Goal: Check status: Check status

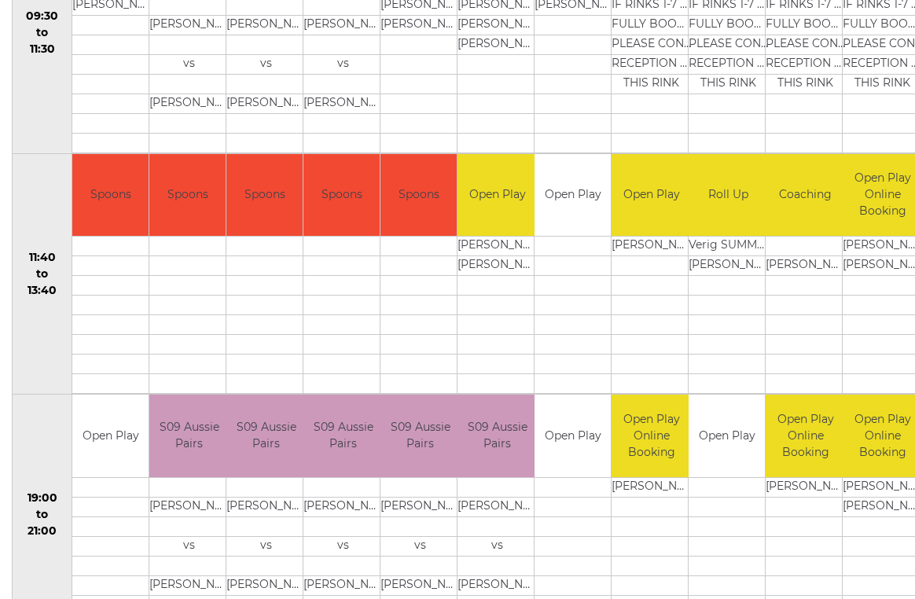
scroll to position [650, 0]
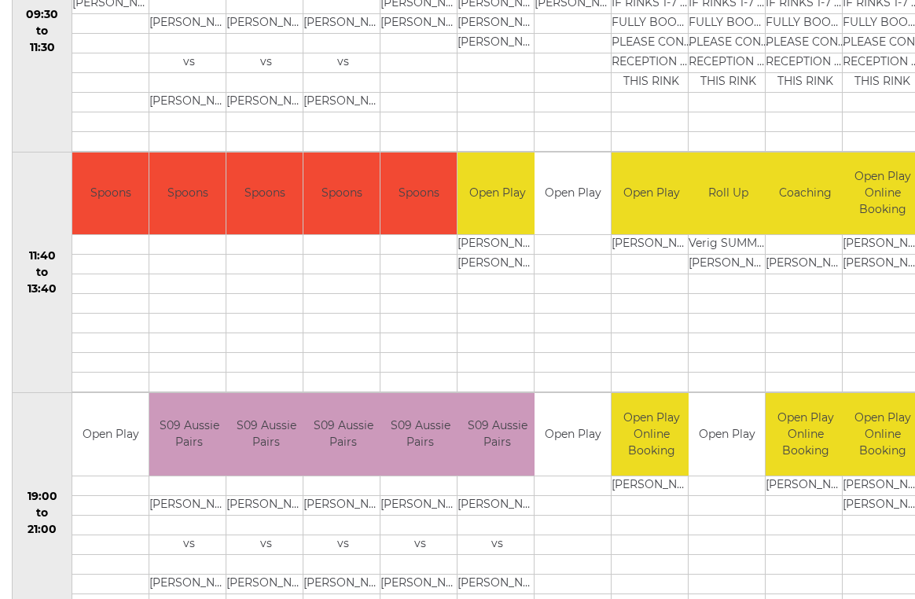
click at [506, 598] on body "Login [EMAIL_ADDRESS][DOMAIN_NAME] 01202 675551" at bounding box center [457, 12] width 915 height 1325
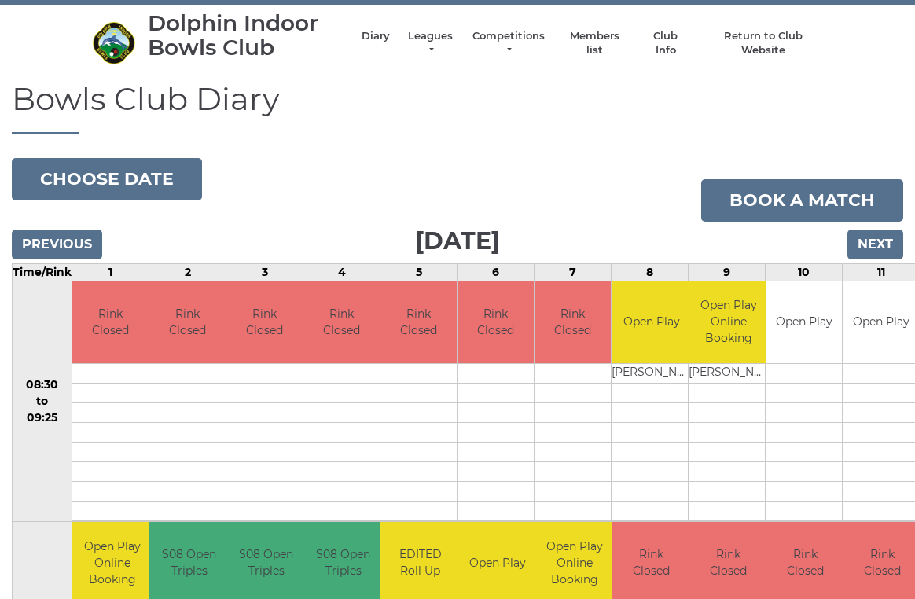
scroll to position [0, 0]
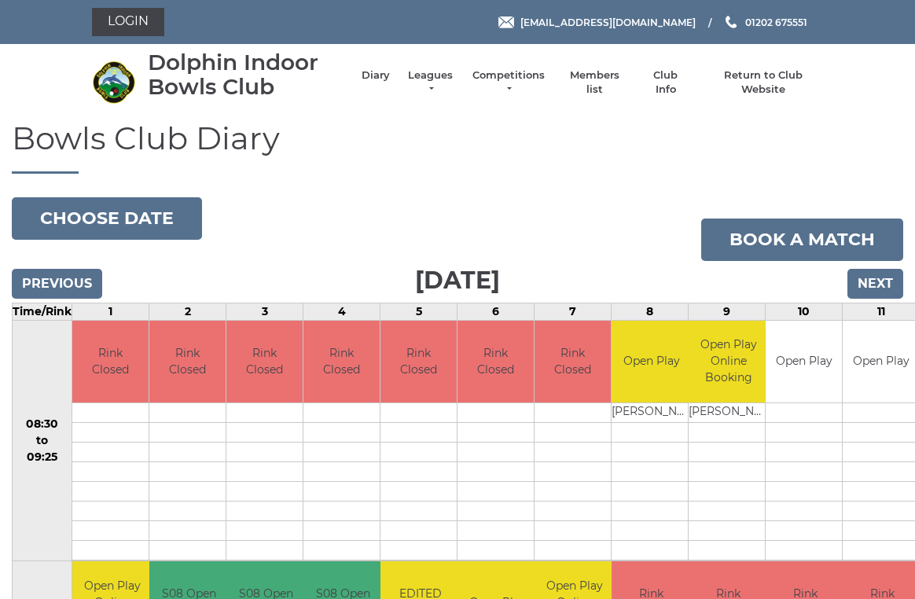
click at [85, 282] on input "Previous" at bounding box center [57, 284] width 90 height 30
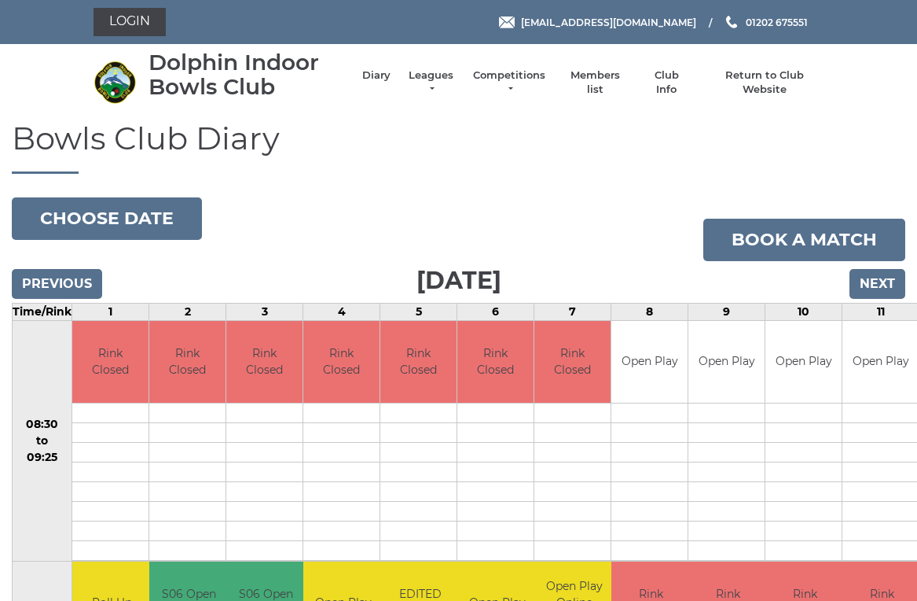
scroll to position [6, 0]
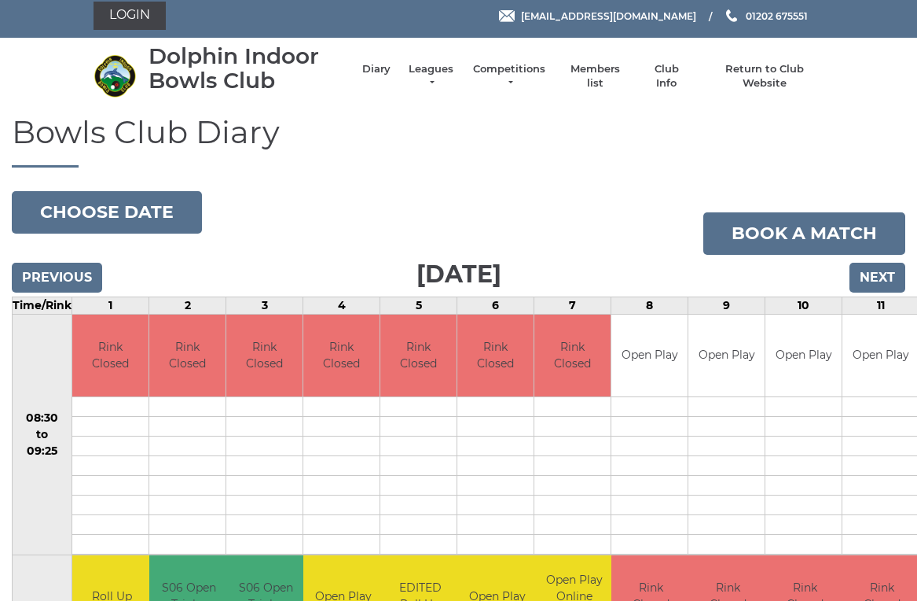
click at [78, 270] on input "Previous" at bounding box center [57, 278] width 90 height 30
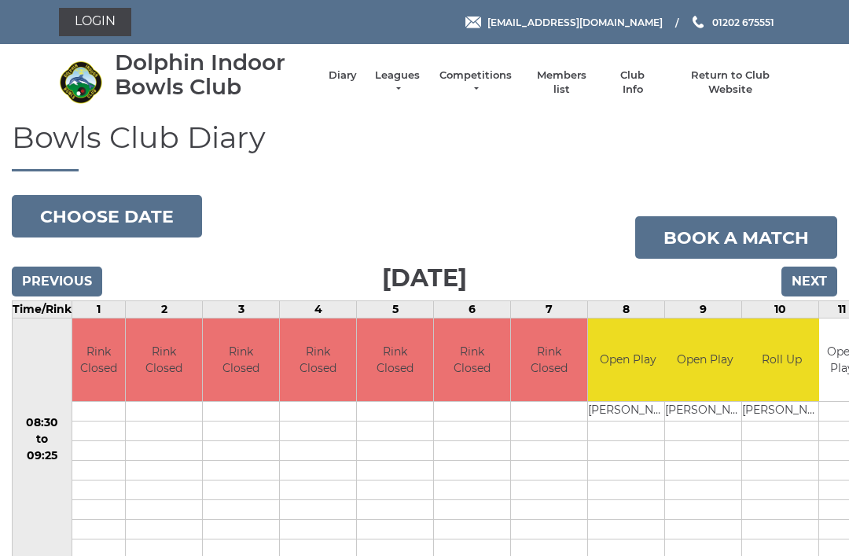
click at [75, 281] on input "Previous" at bounding box center [57, 281] width 90 height 30
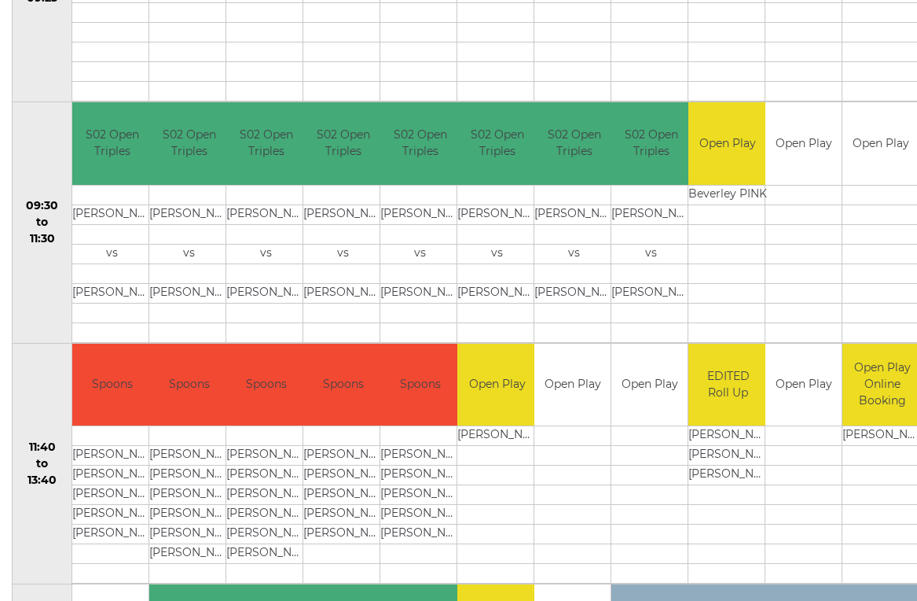
scroll to position [517, 0]
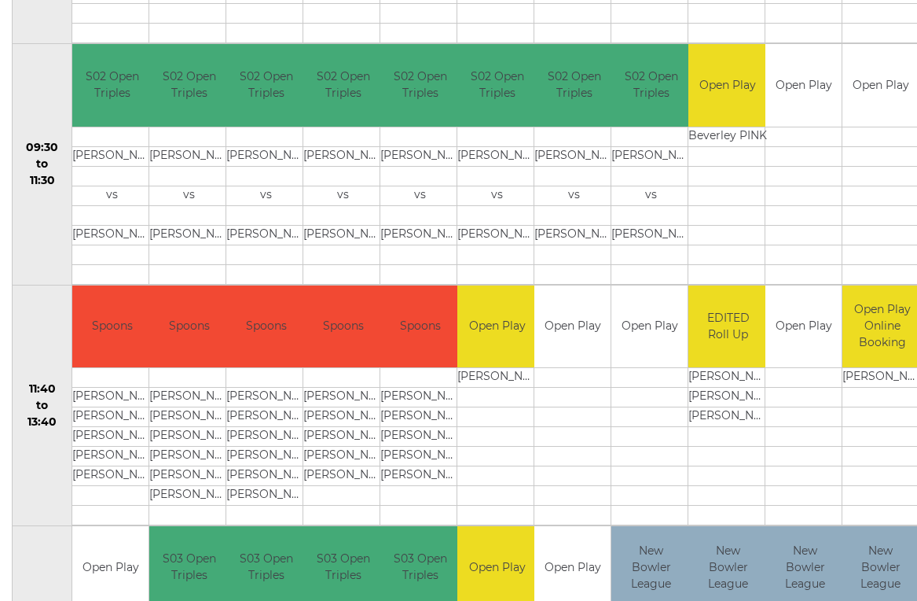
click at [3, 600] on div "Bowls Club Diary 2025-08-26 Choose date Book a match Tuesday 26th August 2025 P…" at bounding box center [458, 185] width 917 height 1163
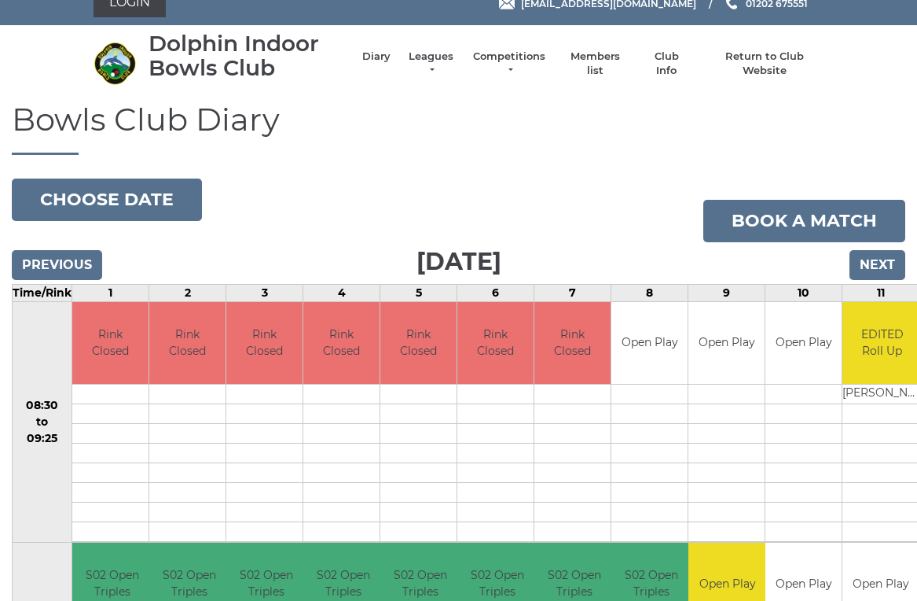
scroll to position [0, 0]
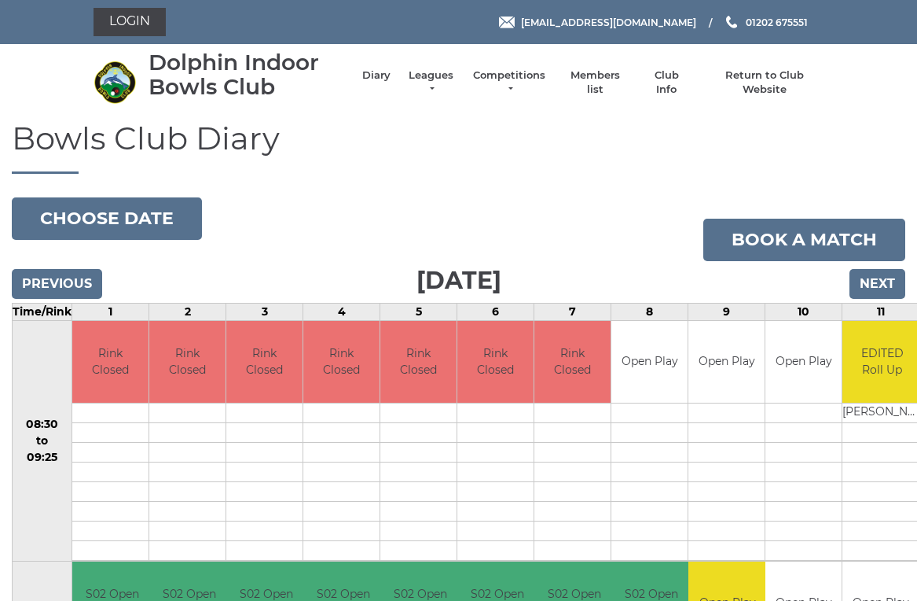
click at [79, 284] on input "Previous" at bounding box center [57, 284] width 90 height 30
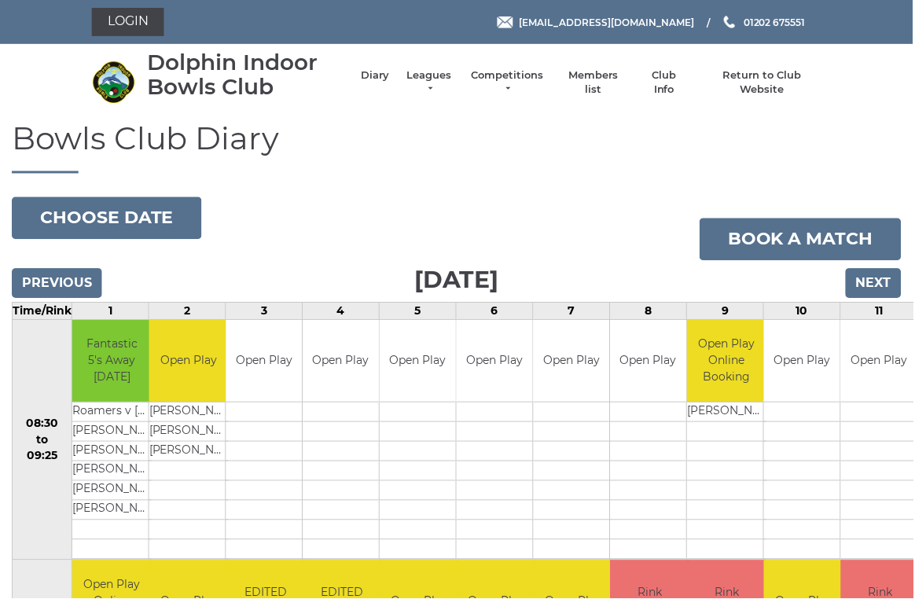
click at [885, 284] on input "Next" at bounding box center [875, 284] width 56 height 30
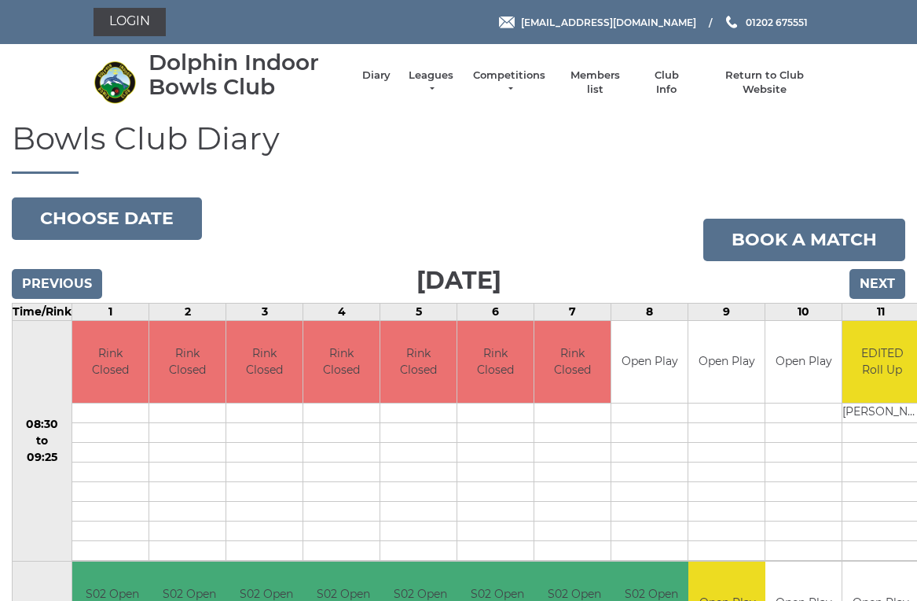
click at [879, 283] on input "Next" at bounding box center [878, 284] width 56 height 30
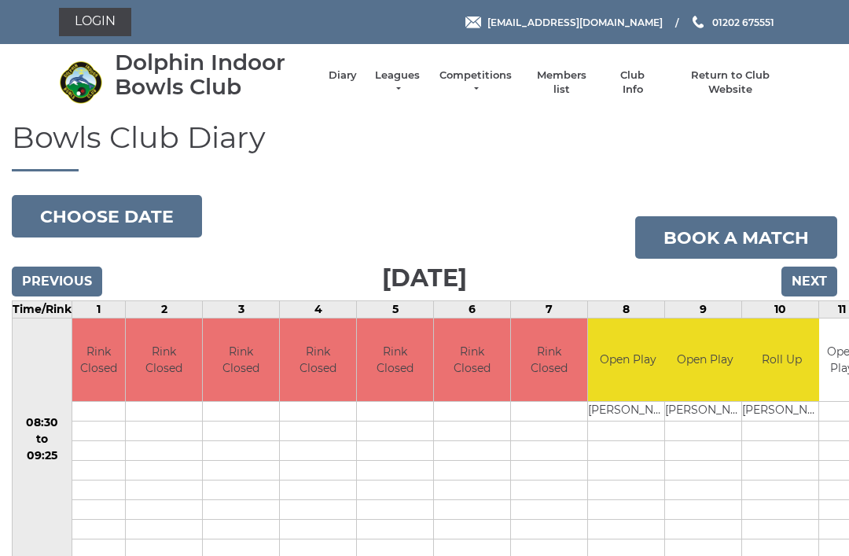
click at [811, 273] on input "Next" at bounding box center [809, 281] width 56 height 30
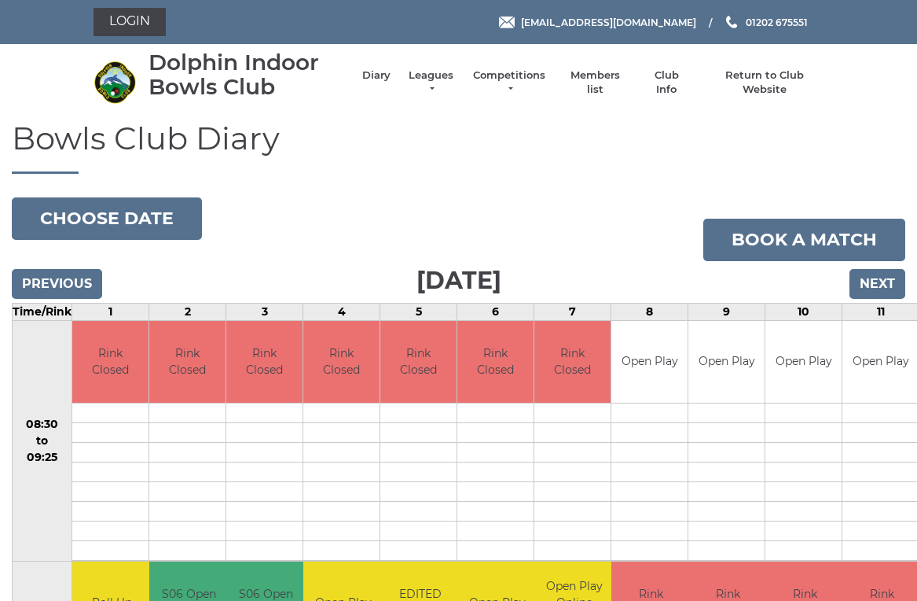
scroll to position [6, 0]
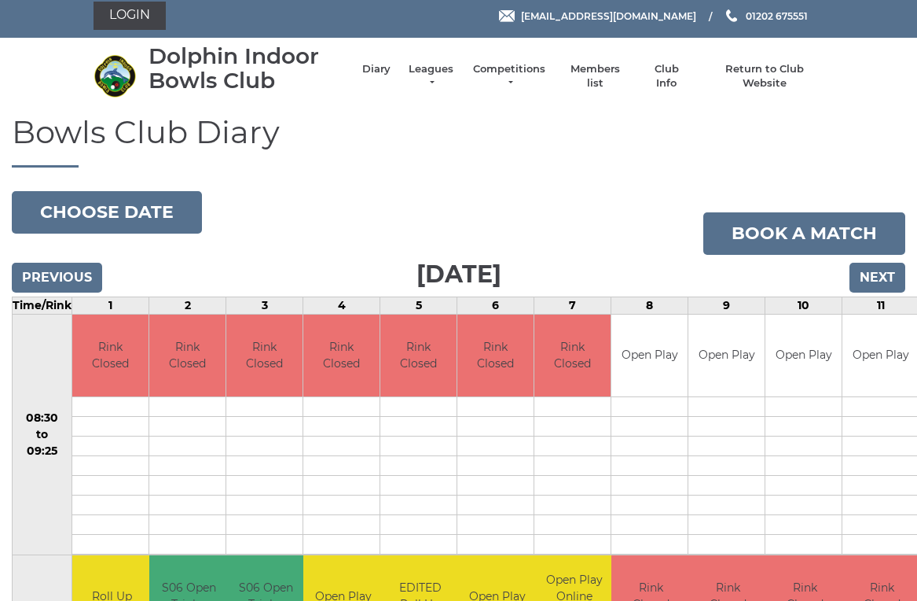
click at [869, 288] on input "Next" at bounding box center [878, 278] width 56 height 30
